Goal: Task Accomplishment & Management: Manage account settings

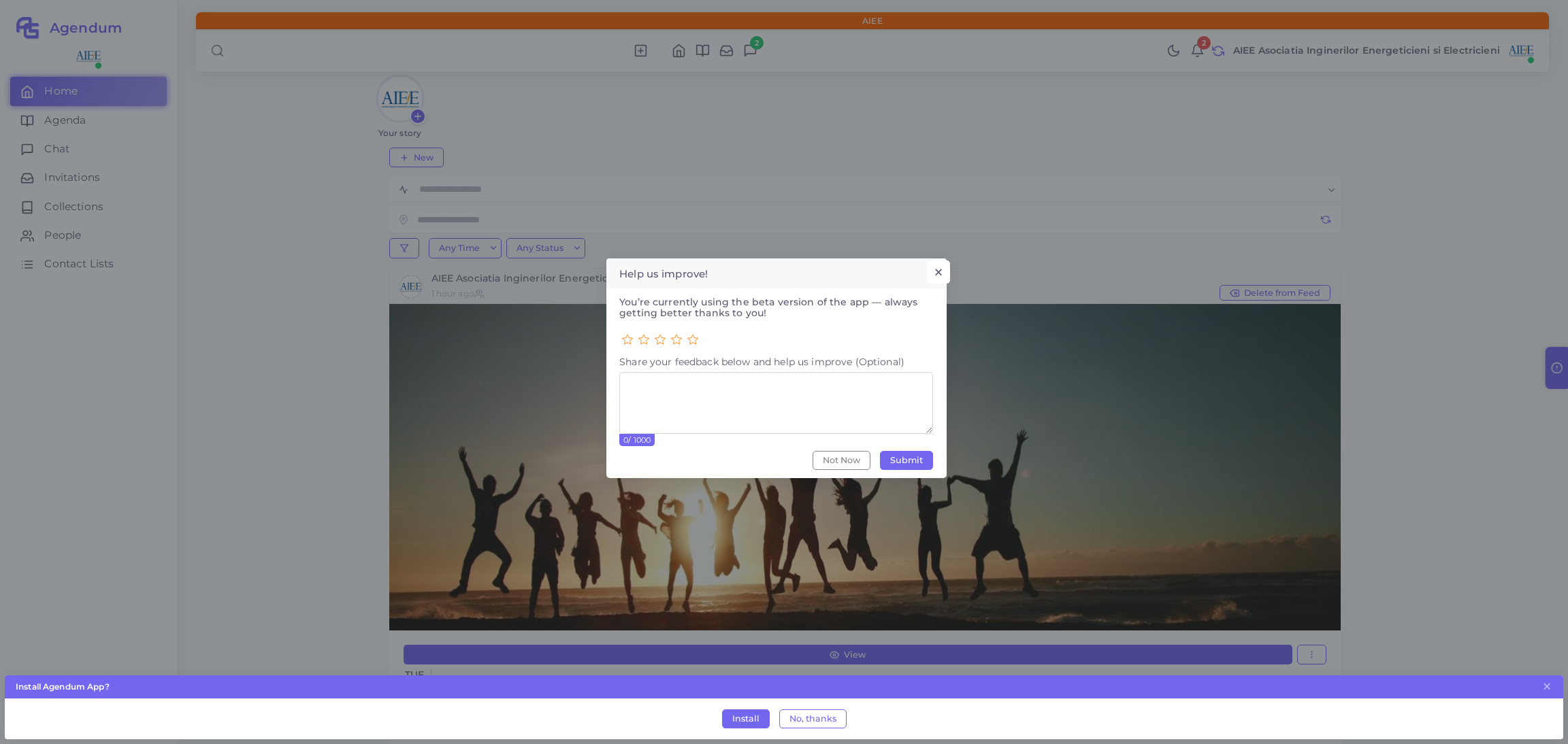
click at [938, 269] on button "×" at bounding box center [938, 272] width 23 height 23
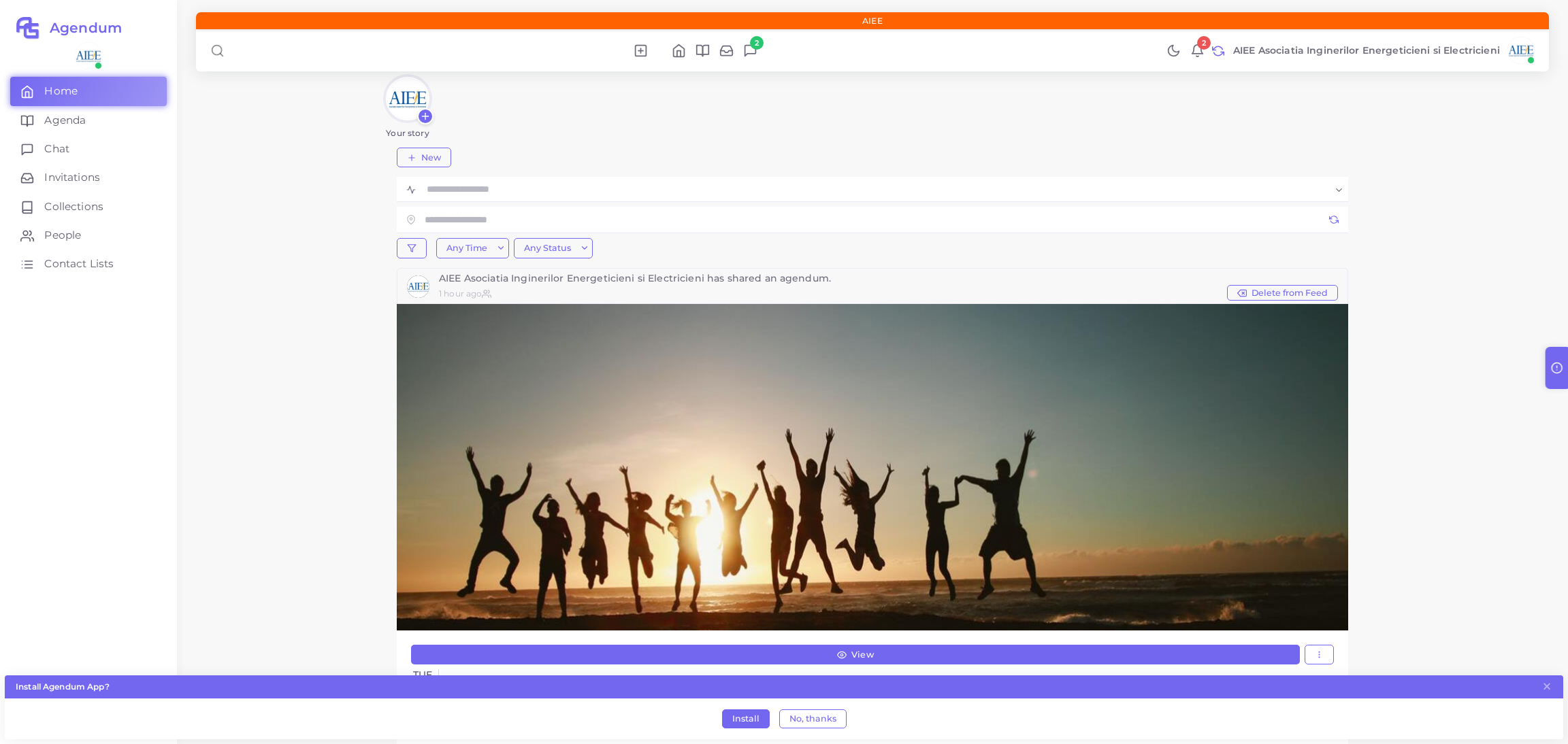
click at [1195, 46] on icon at bounding box center [1198, 49] width 11 height 9
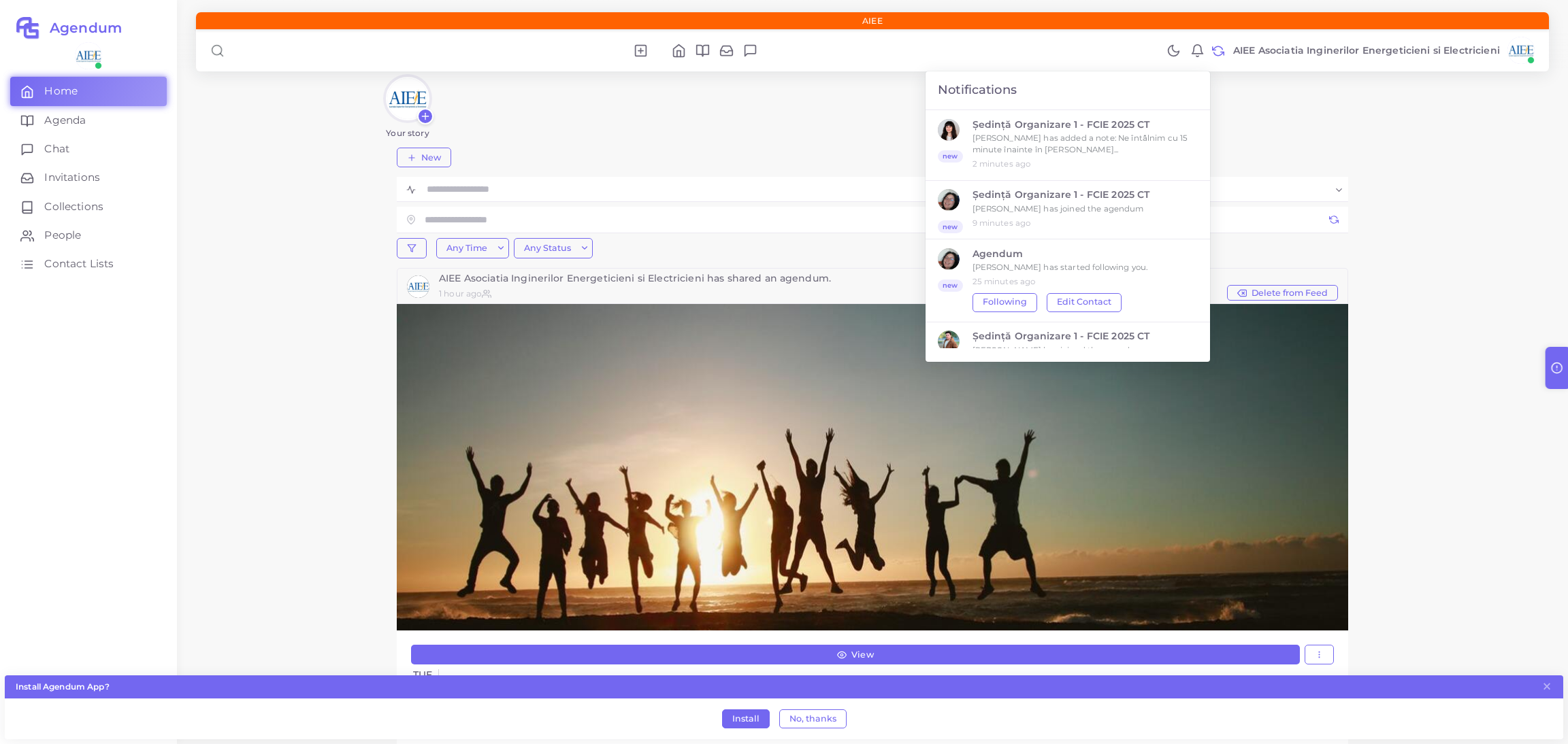
click at [1374, 133] on div "Filters Choose dates Cancel Apply Your story New Loading... Any Time Any Time U…" at bounding box center [872, 441] width 1391 height 881
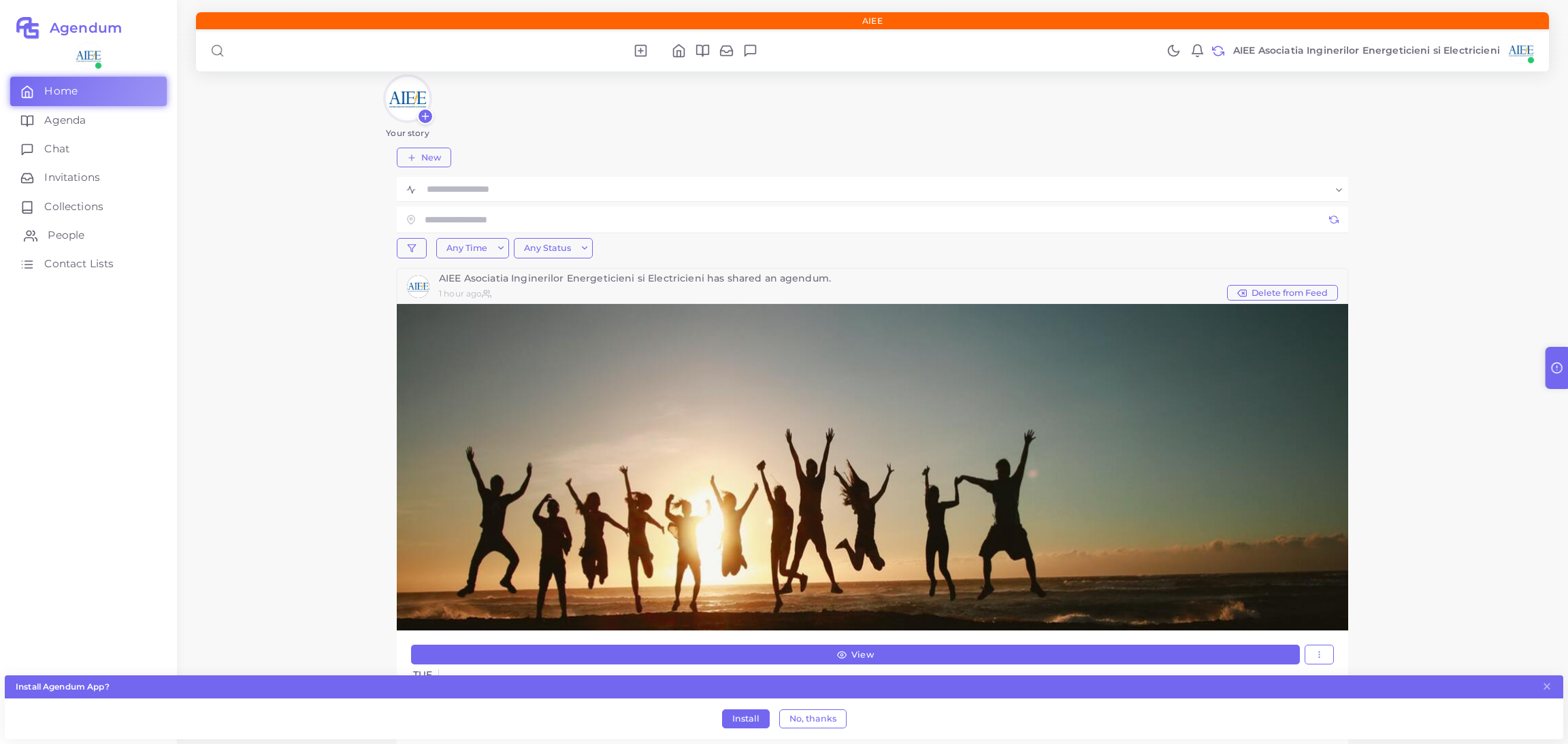
click at [61, 231] on span "People" at bounding box center [66, 235] width 36 height 15
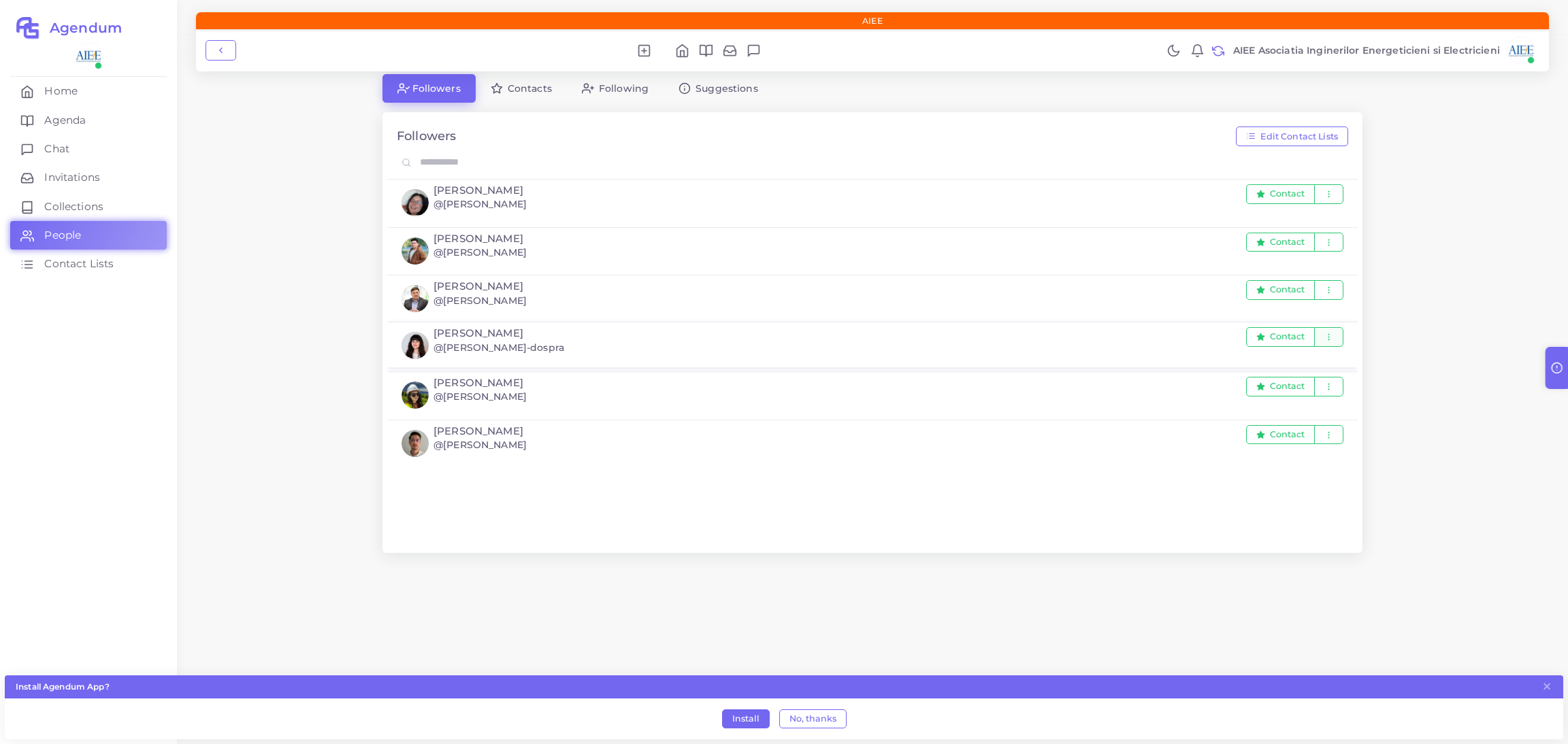
click at [1332, 336] on icon "button" at bounding box center [1329, 337] width 9 height 9
click at [1314, 361] on link "Edit Contact" at bounding box center [1292, 369] width 103 height 23
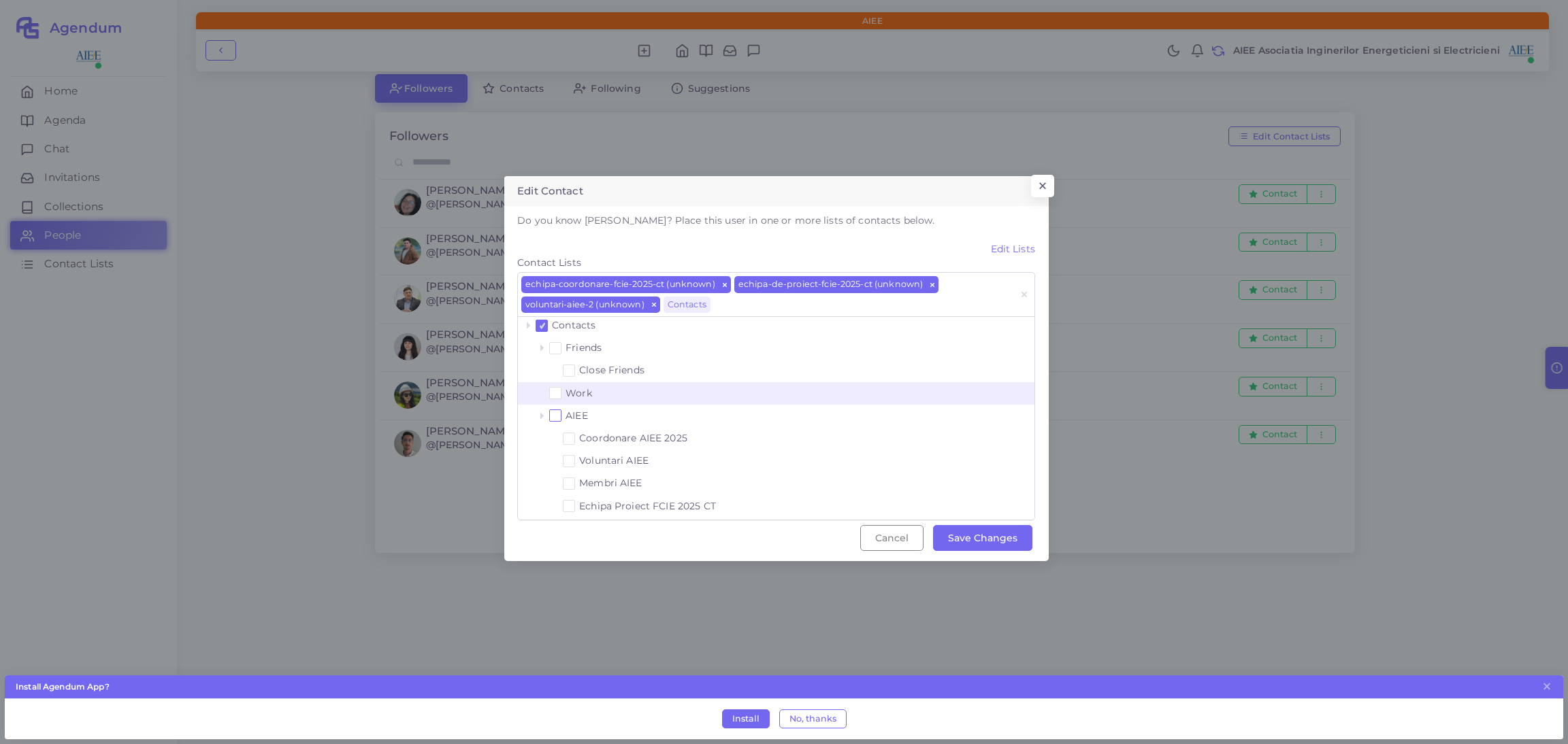
scroll to position [7, 0]
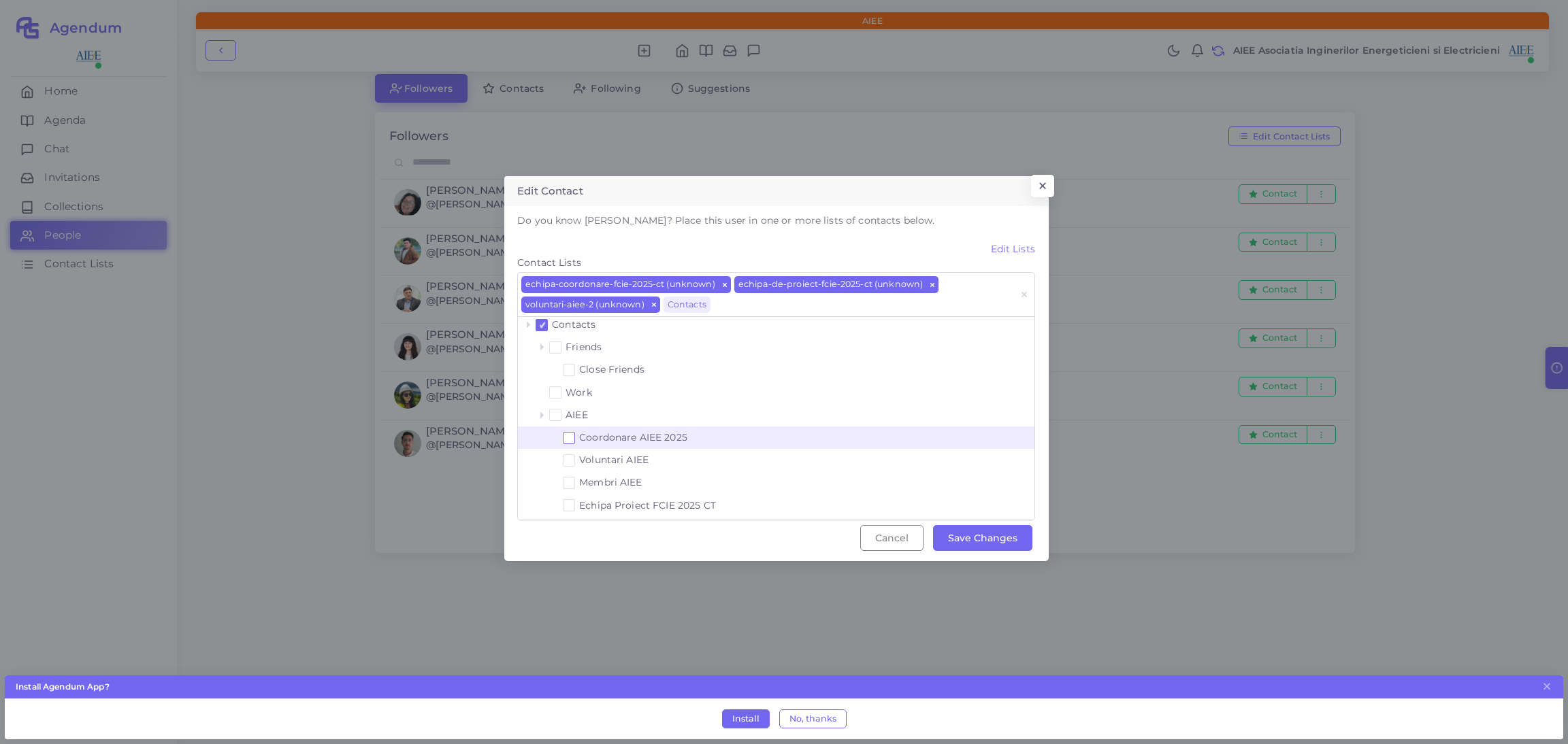
click at [571, 437] on span at bounding box center [570, 438] width 5 height 5
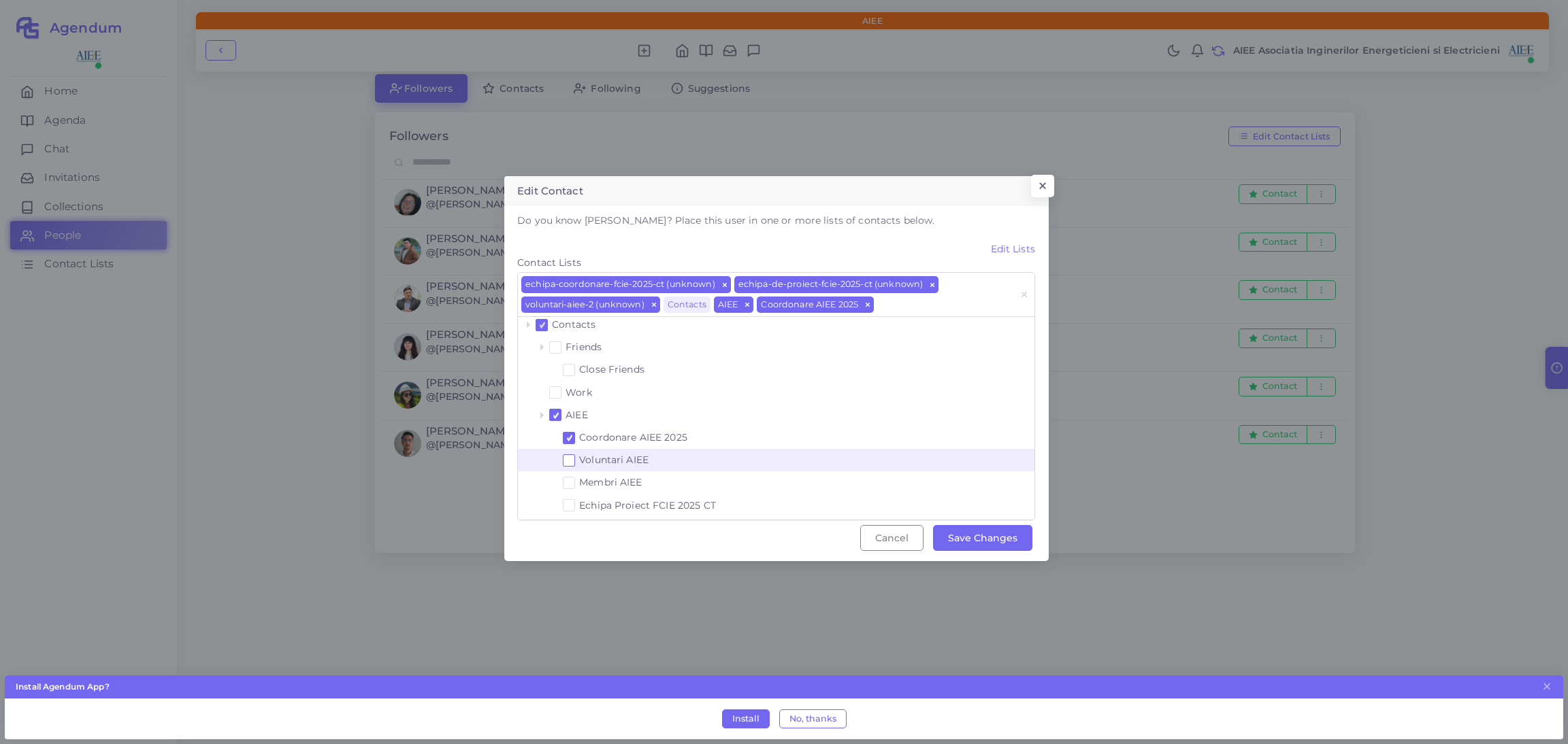
click at [567, 463] on span at bounding box center [570, 461] width 5 height 5
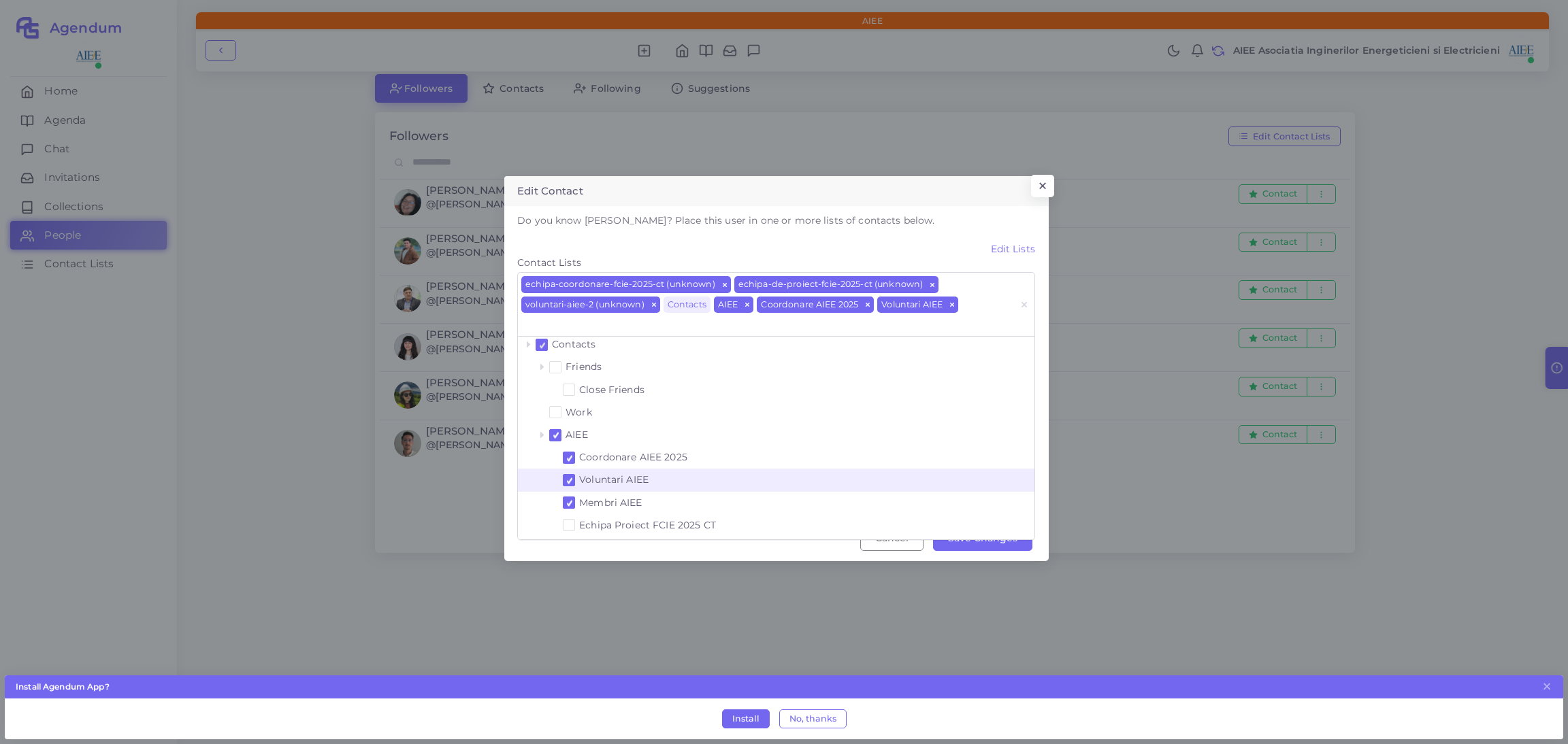
click at [565, 479] on div "Coordonare AIEE 2025 Voluntari AIEE Membri AIEE Echipa Proiect FCIE 2025 CT" at bounding box center [776, 492] width 517 height 90
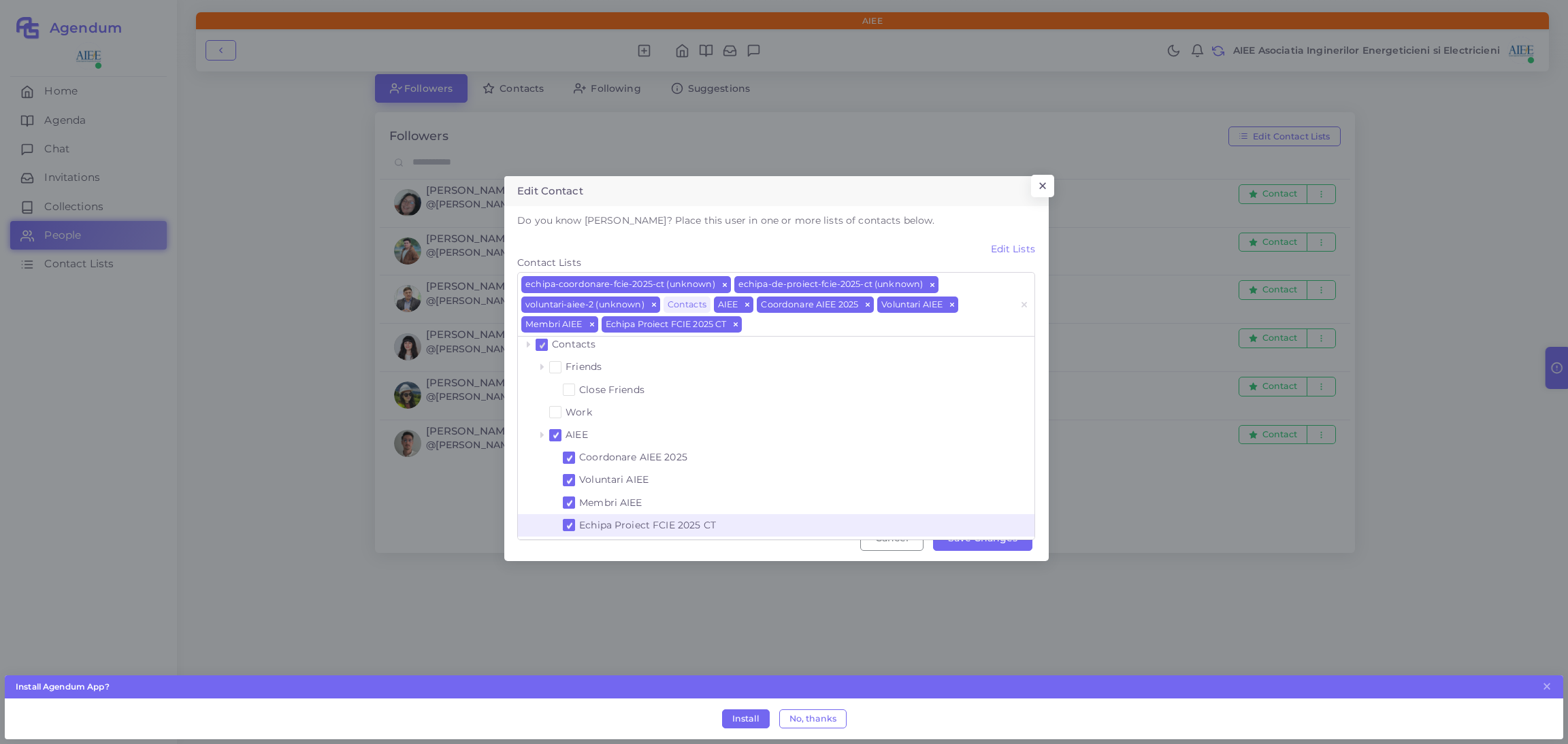
click at [571, 523] on span at bounding box center [570, 525] width 5 height 5
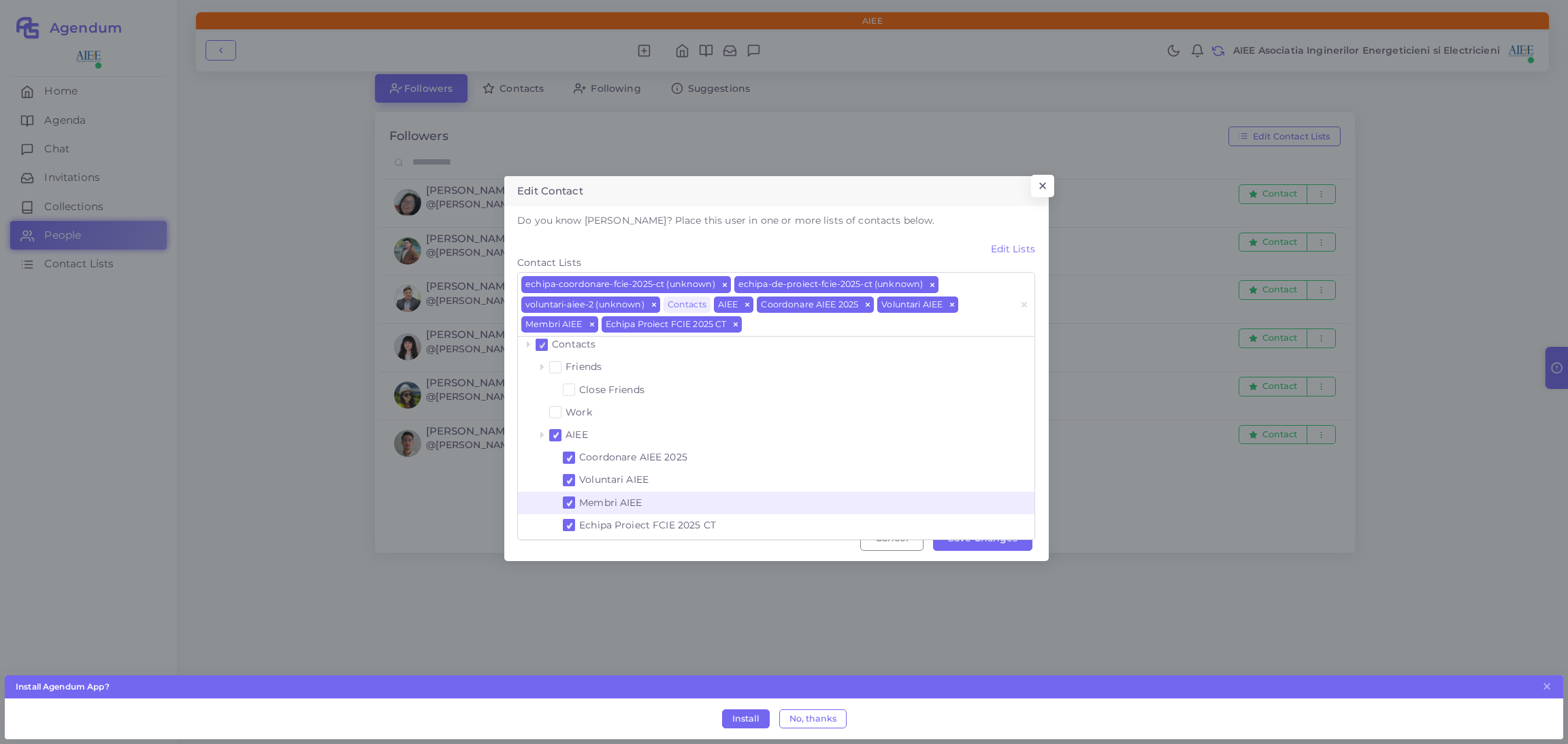
click at [570, 501] on span at bounding box center [570, 504] width 5 height 5
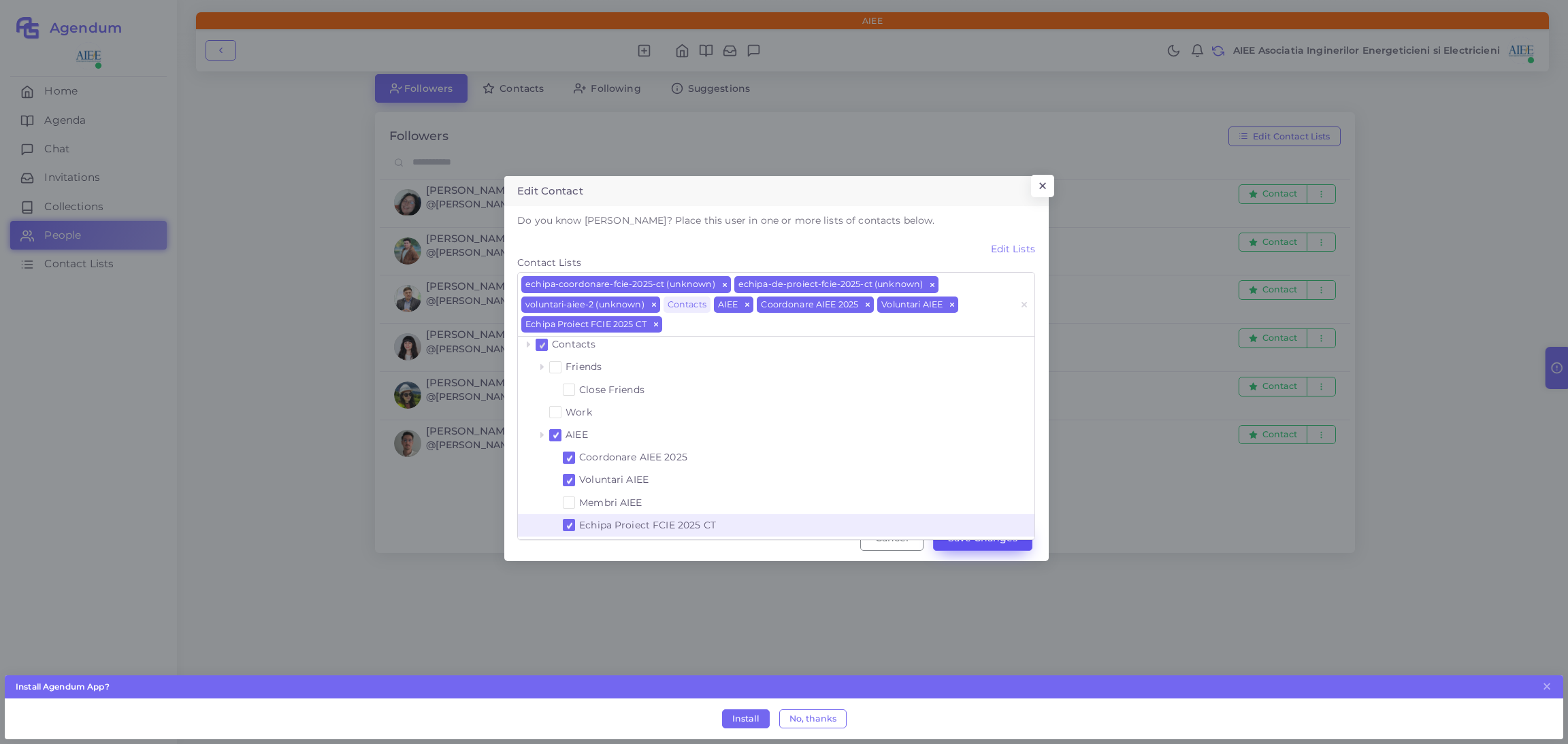
click at [972, 548] on button "Save Changes" at bounding box center [983, 538] width 100 height 26
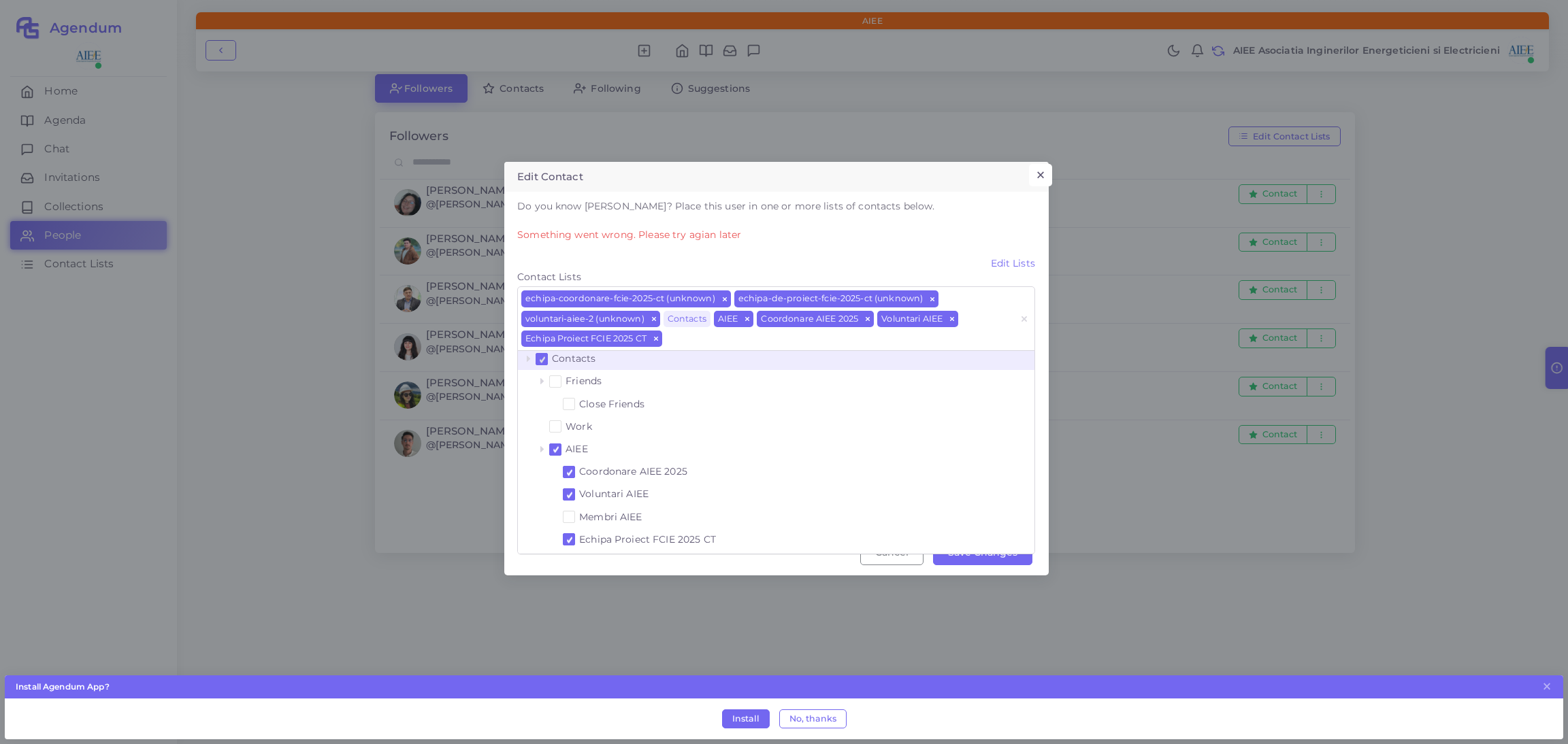
click at [1041, 169] on button "×" at bounding box center [1041, 175] width 23 height 23
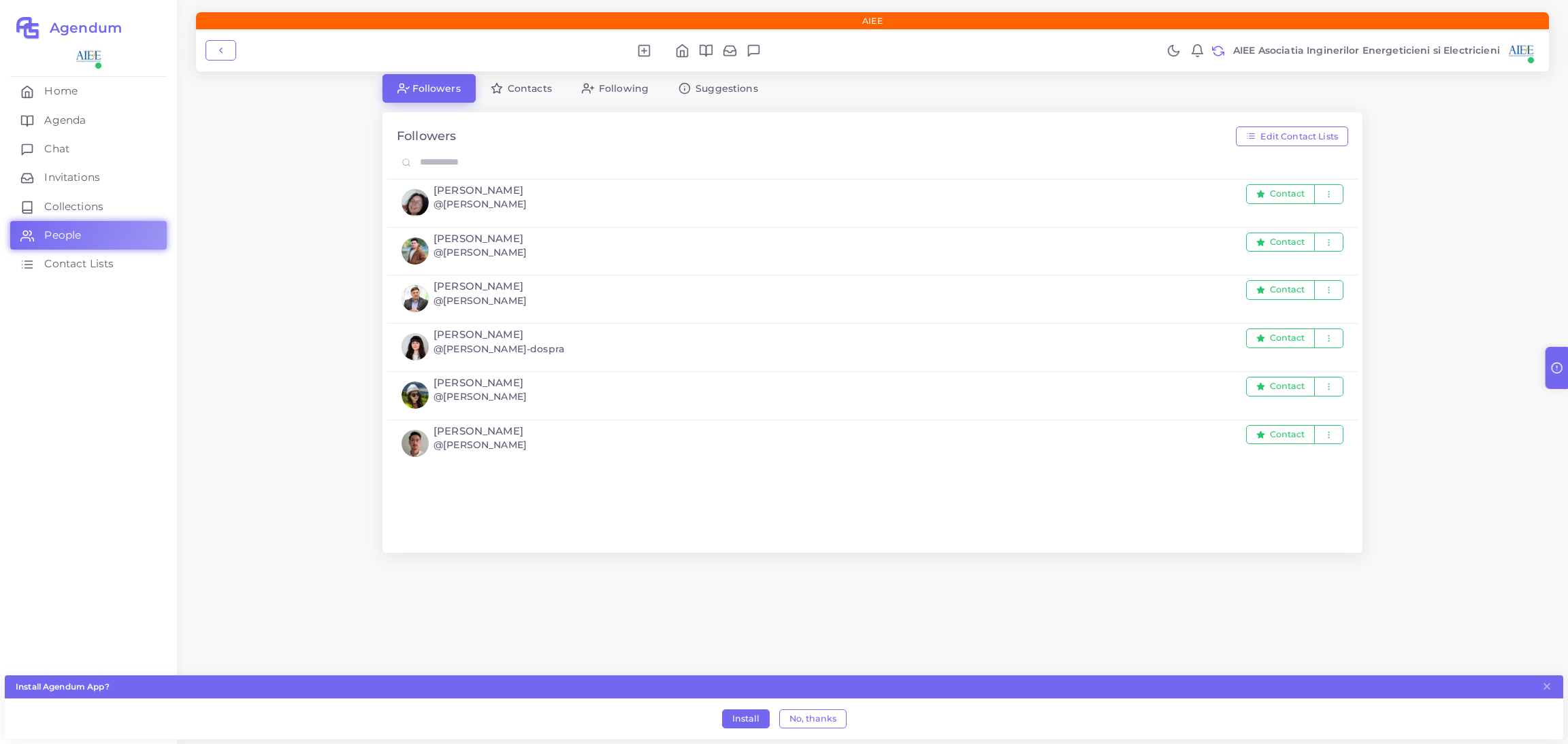
click at [1526, 54] on img at bounding box center [1520, 49] width 27 height 27
click at [1473, 285] on span "Logout" at bounding box center [1471, 280] width 36 height 14
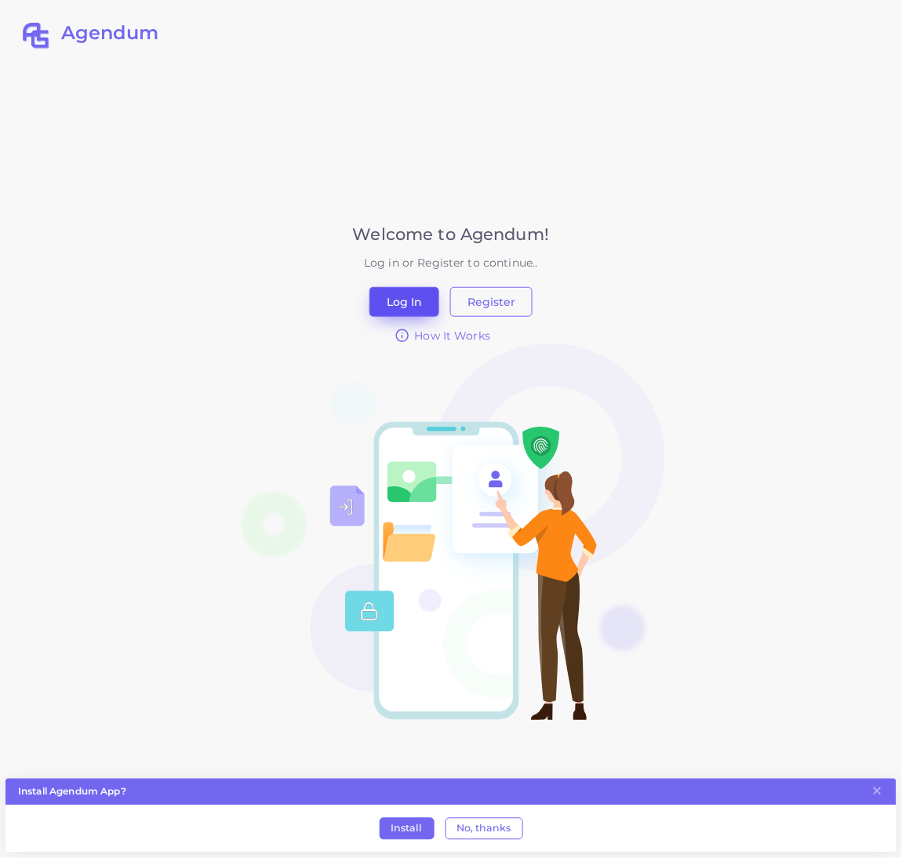
click at [409, 301] on button "Log In" at bounding box center [405, 302] width 70 height 30
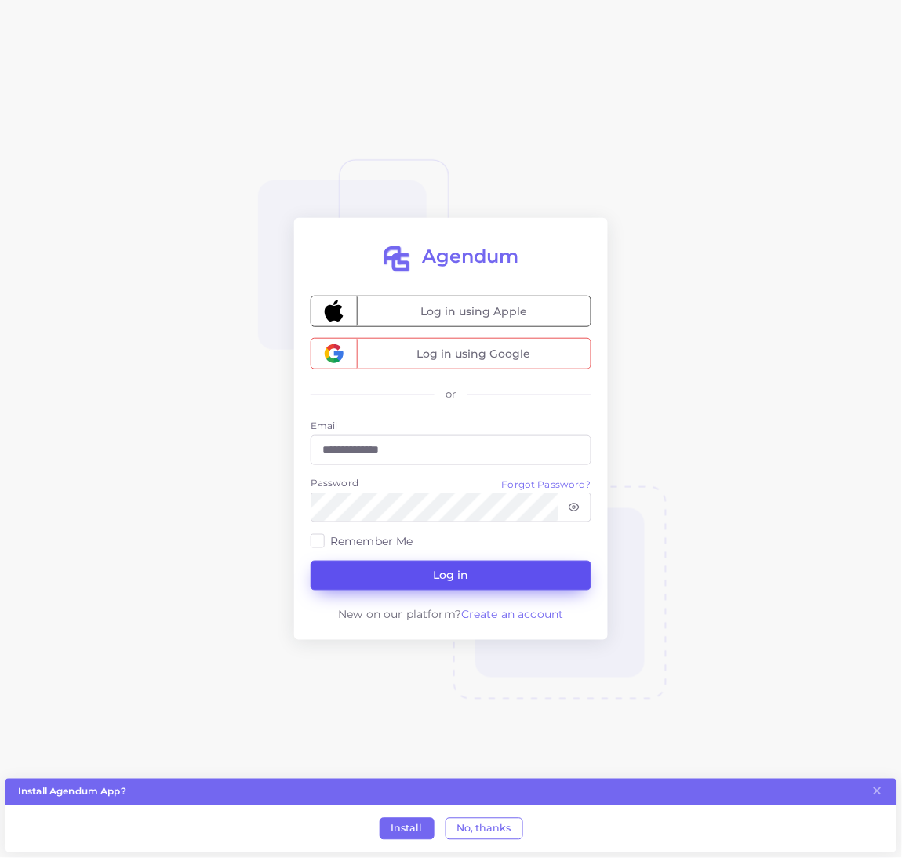
click at [403, 574] on button "Log in" at bounding box center [451, 576] width 281 height 30
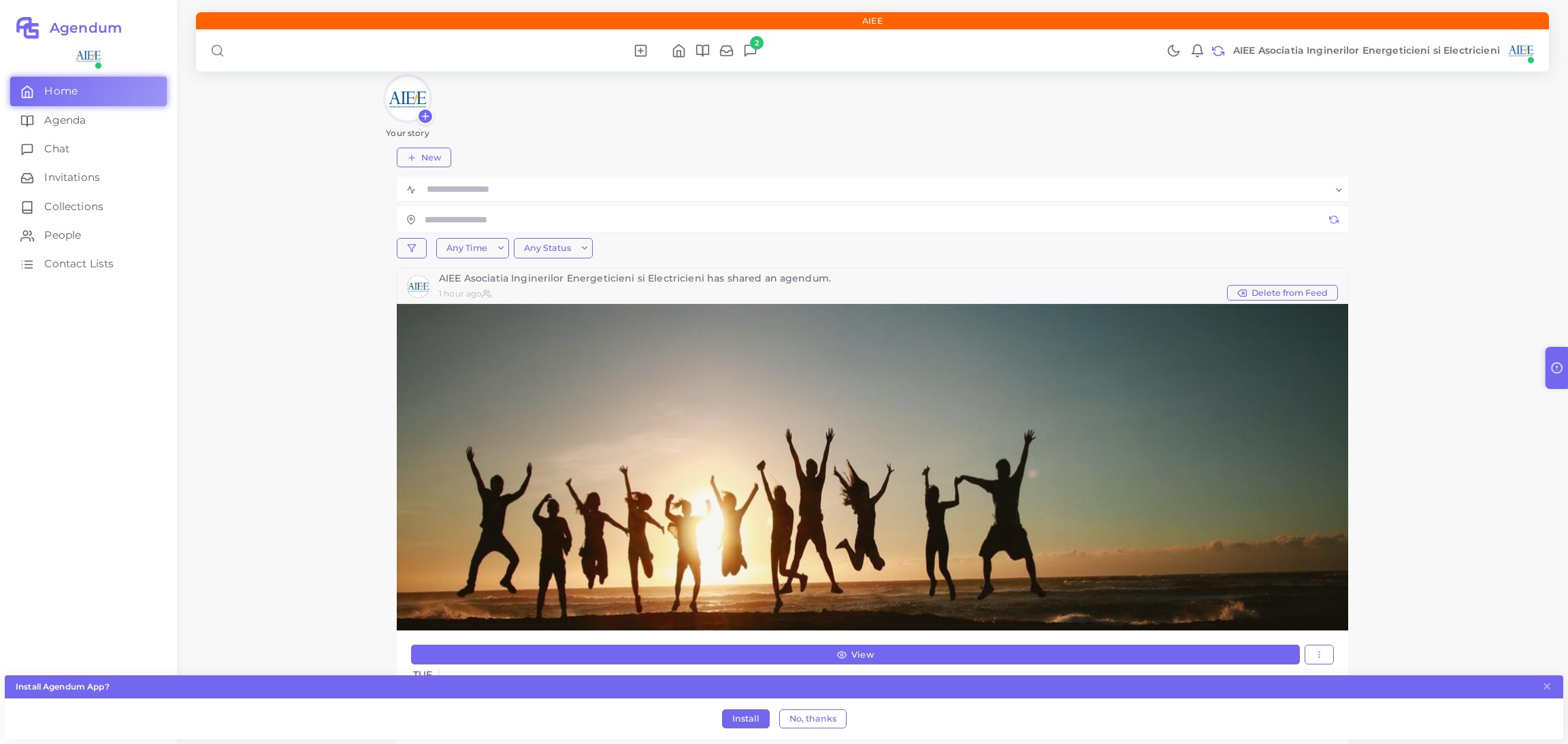
click at [782, 55] on img at bounding box center [1520, 49] width 27 height 27
click at [782, 94] on span "Profile" at bounding box center [1469, 90] width 32 height 14
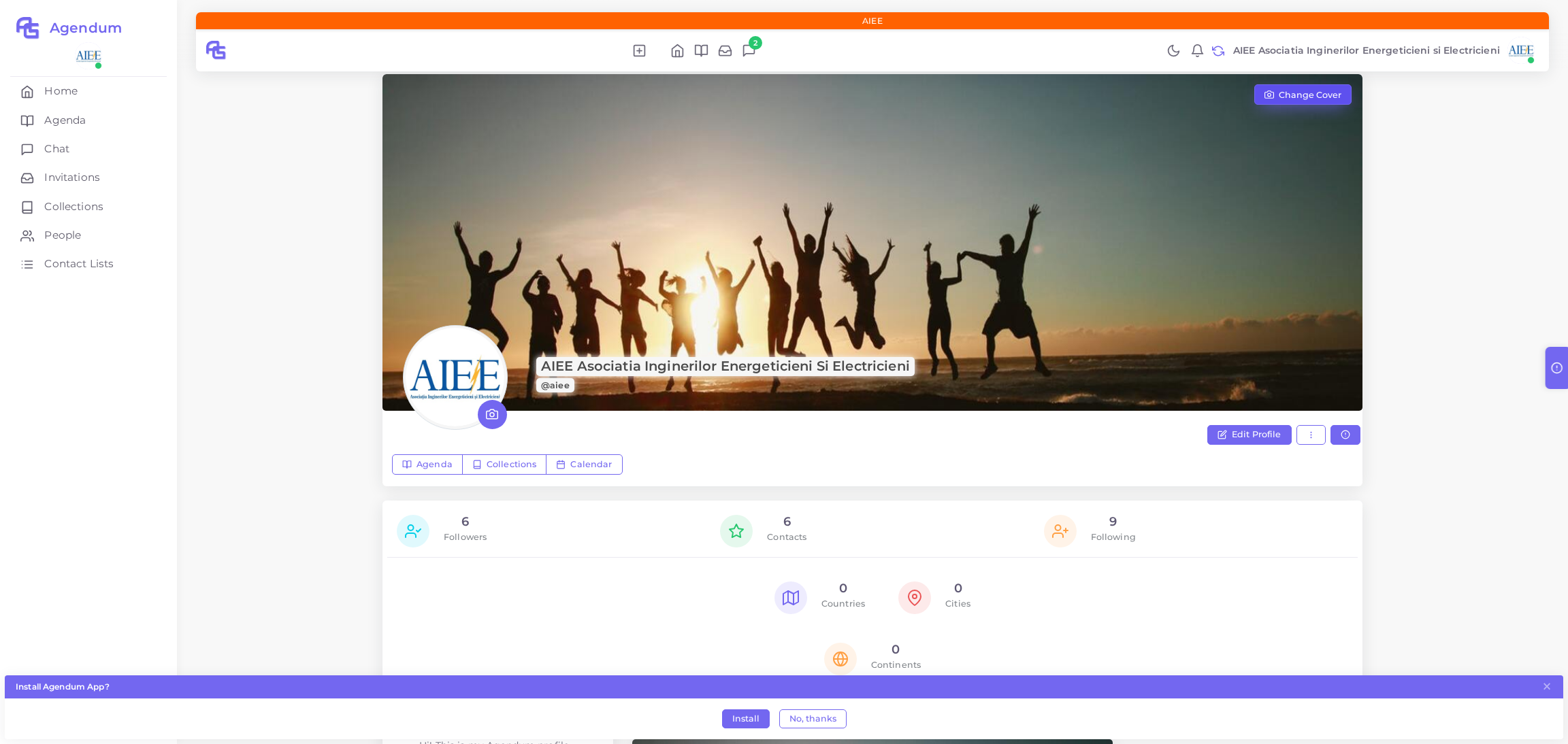
click at [782, 95] on span "Change Cover" at bounding box center [1310, 95] width 62 height 9
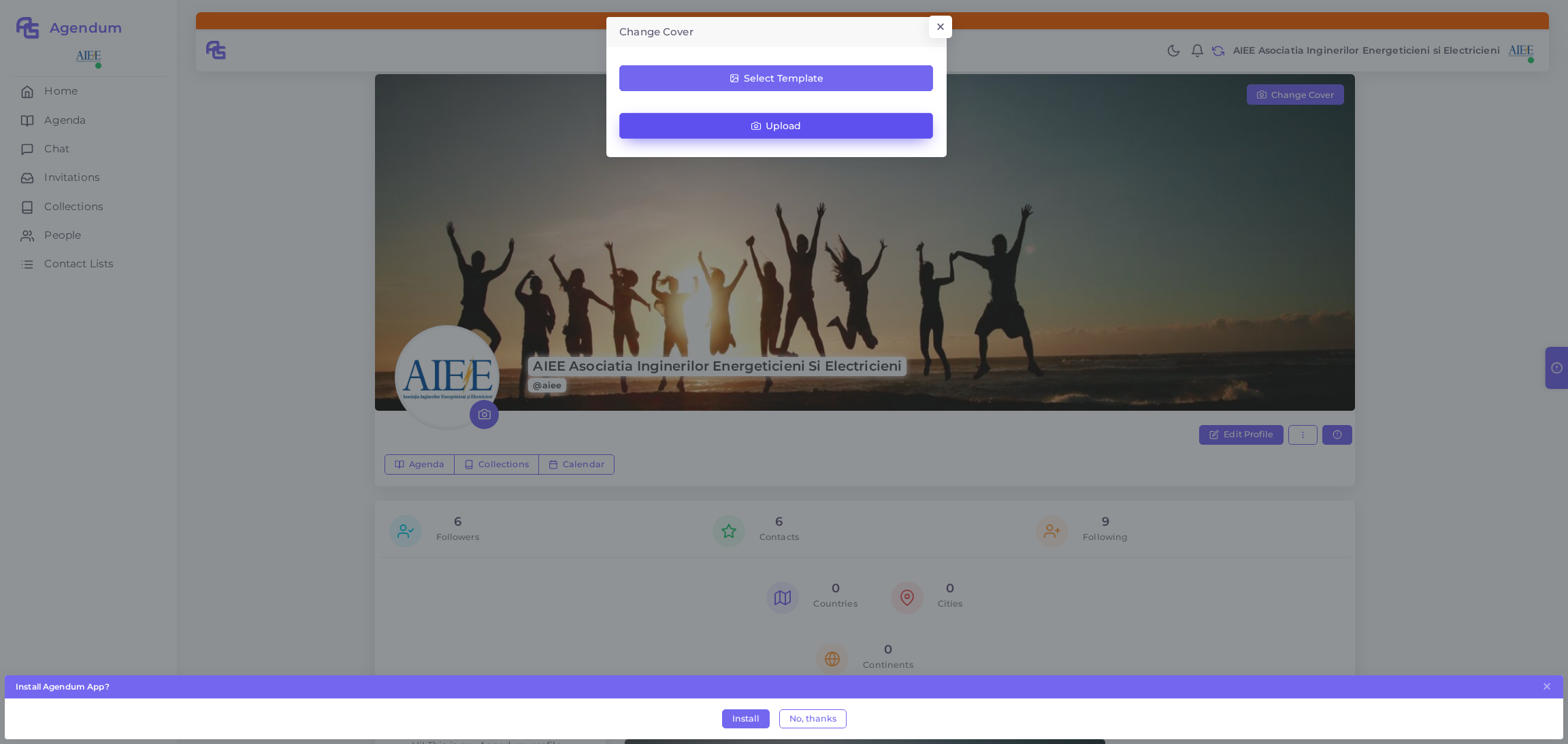
click at [782, 134] on button "Upload" at bounding box center [776, 126] width 314 height 26
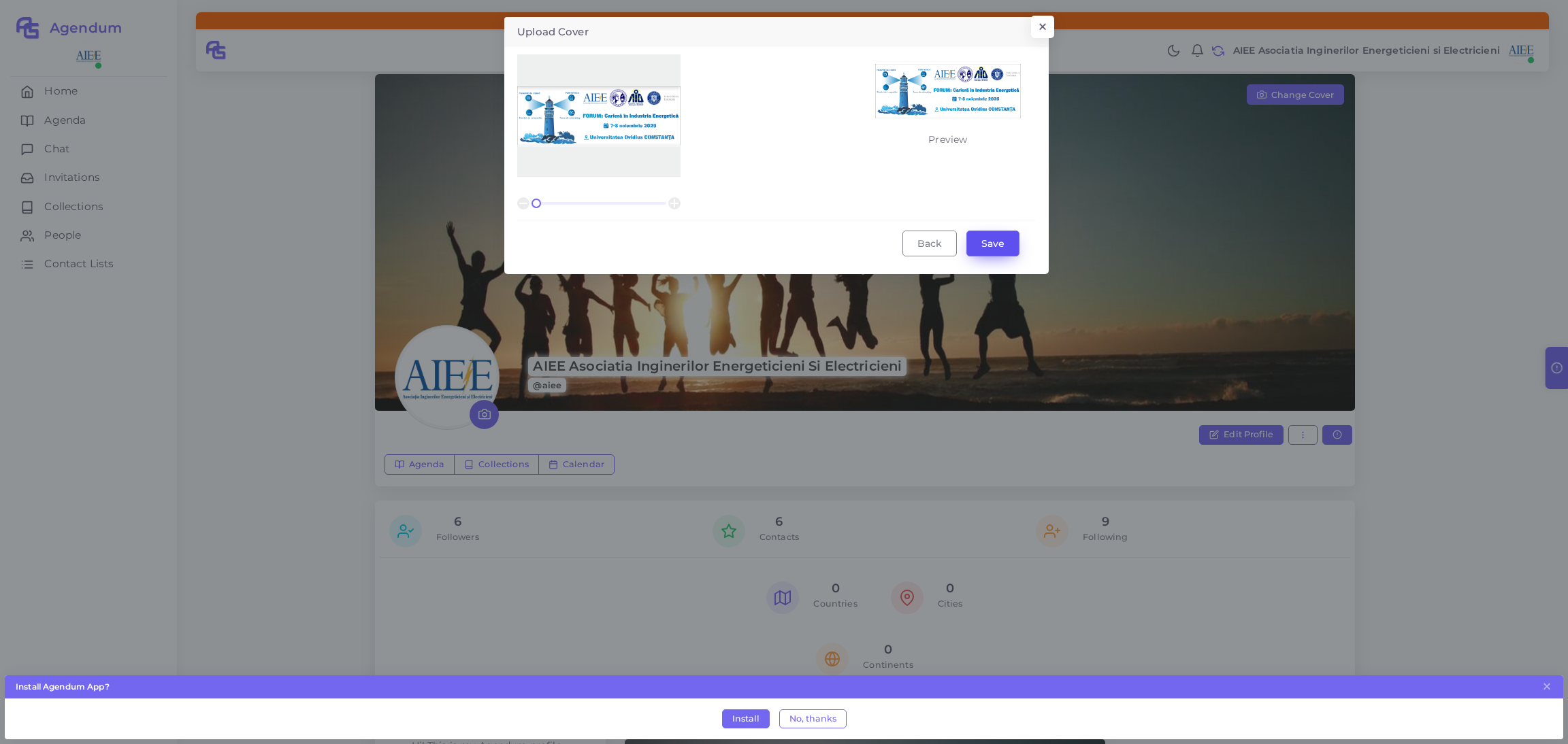
click at [782, 241] on button "Save" at bounding box center [992, 244] width 53 height 26
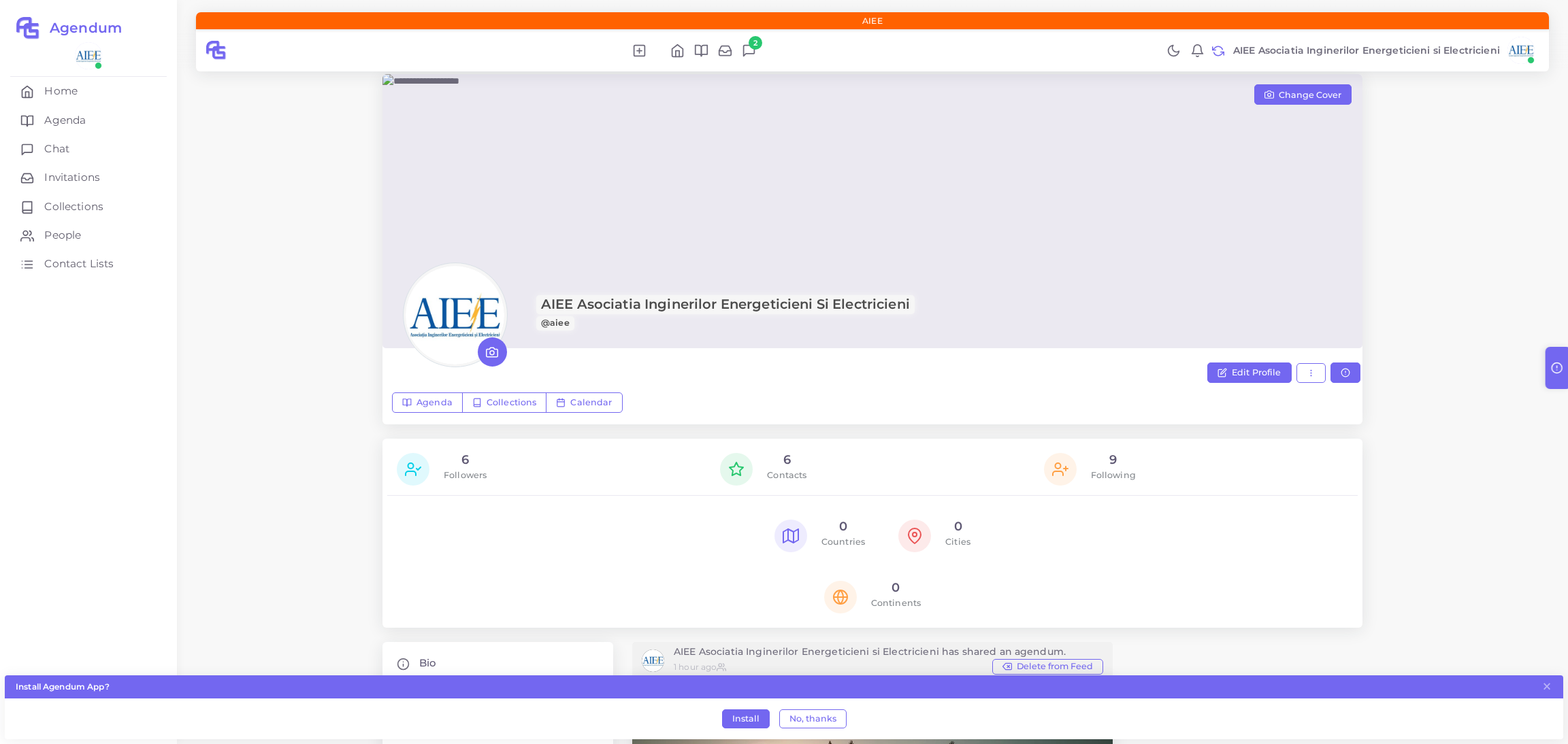
click at [782, 236] on div "Change Cover AIEE Asociatia Inginerilor Energeticieni si Electricieni @aiee Edi…" at bounding box center [872, 545] width 1391 height 1089
click at [782, 225] on img at bounding box center [872, 212] width 980 height 275
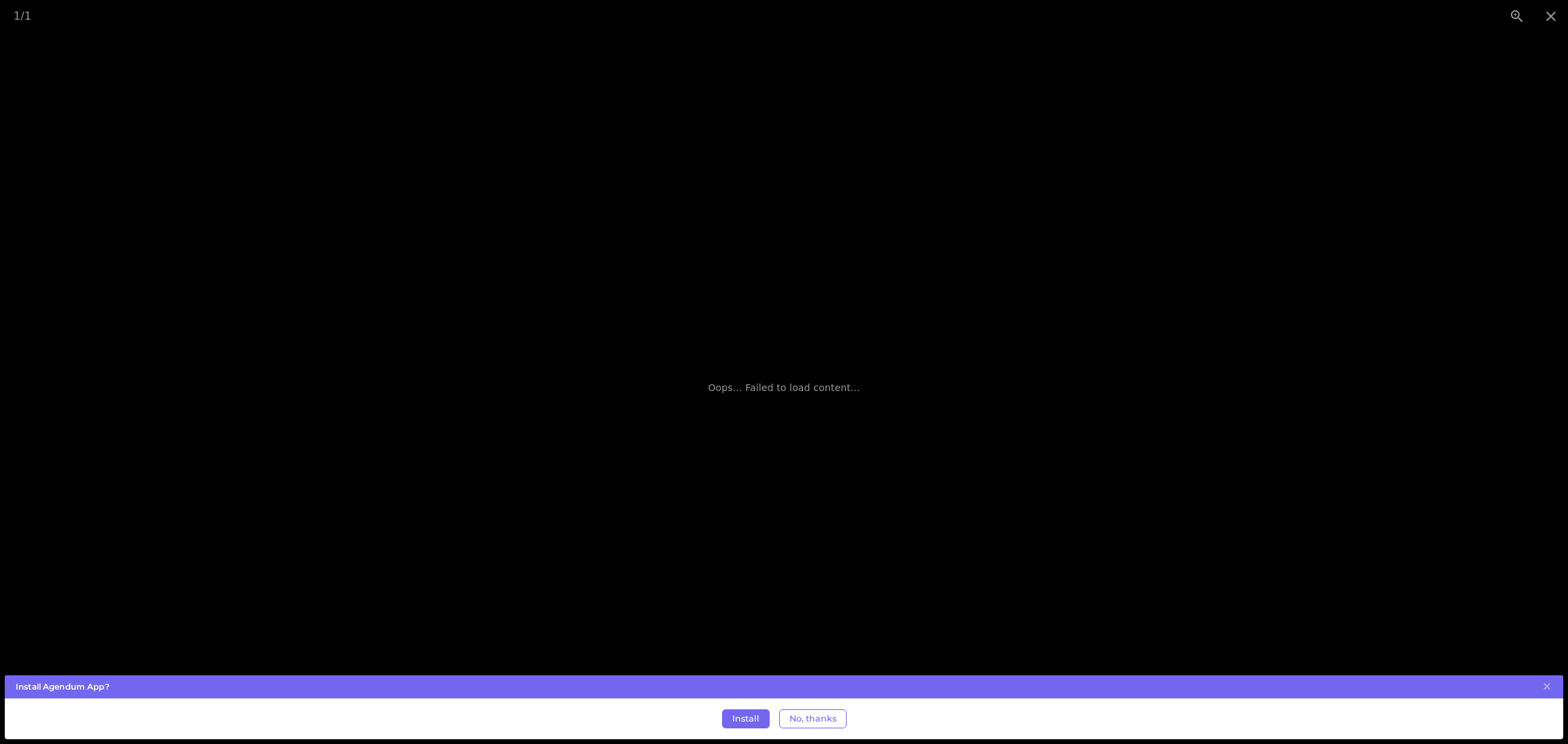
click at [782, 198] on div "Oops... Failed to load content..." at bounding box center [784, 388] width 1568 height 713
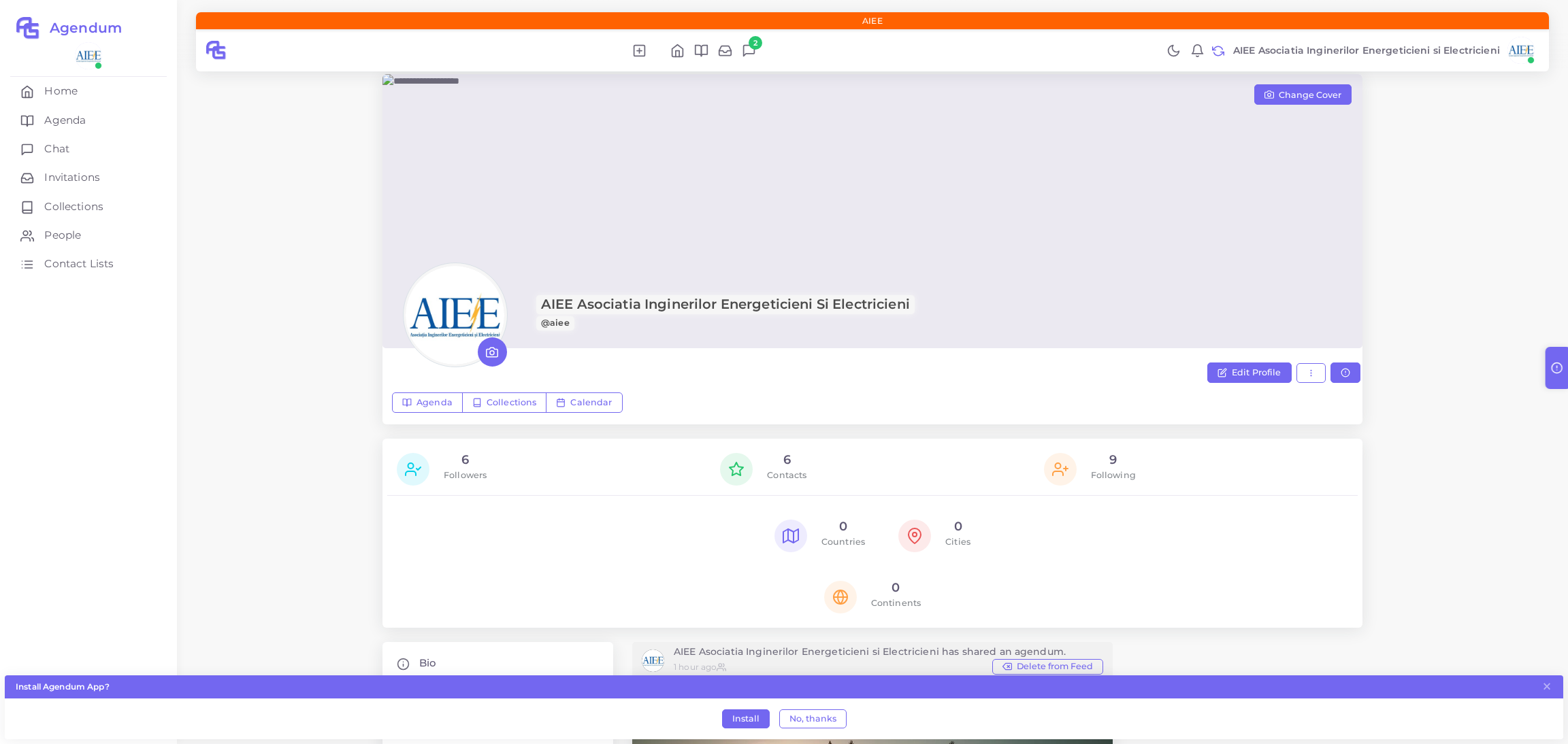
click at [782, 46] on img at bounding box center [1520, 49] width 27 height 27
click at [782, 286] on span "Logout" at bounding box center [1471, 280] width 36 height 14
